Goal: Find specific page/section: Find specific page/section

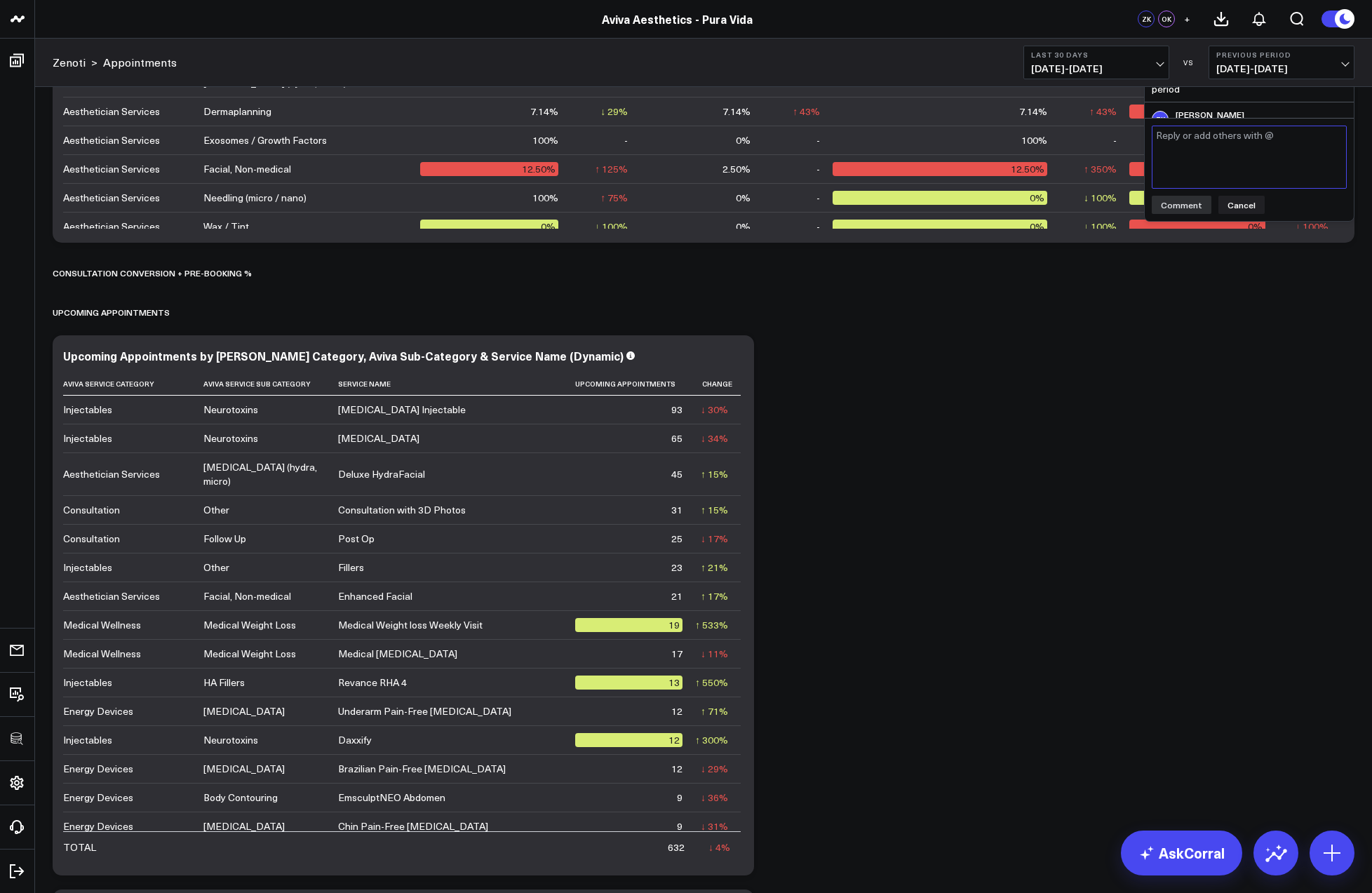
scroll to position [5304, 0]
